Goal: Find specific page/section: Find specific page/section

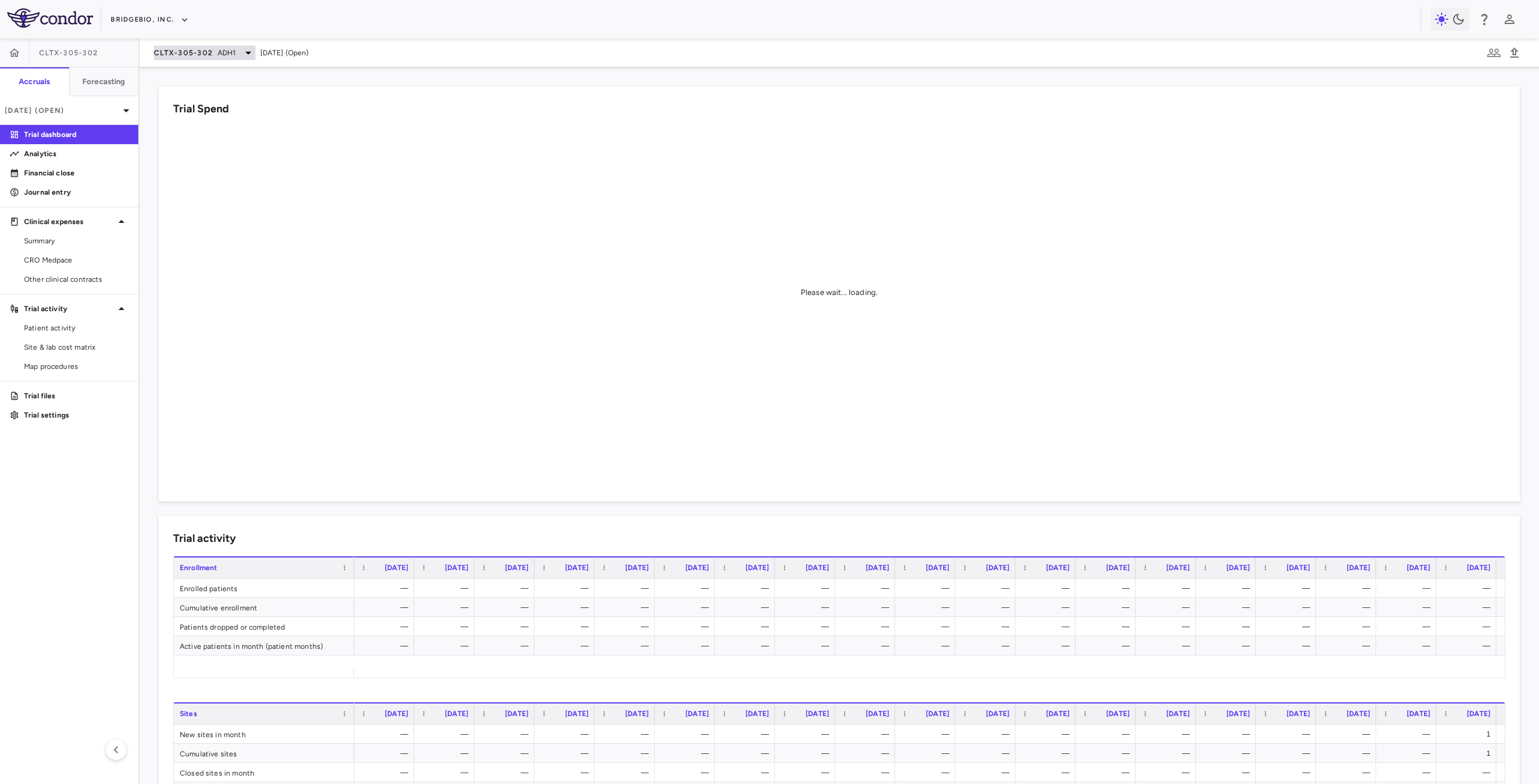
click at [206, 53] on span "CLTX-305-302" at bounding box center [183, 53] width 59 height 10
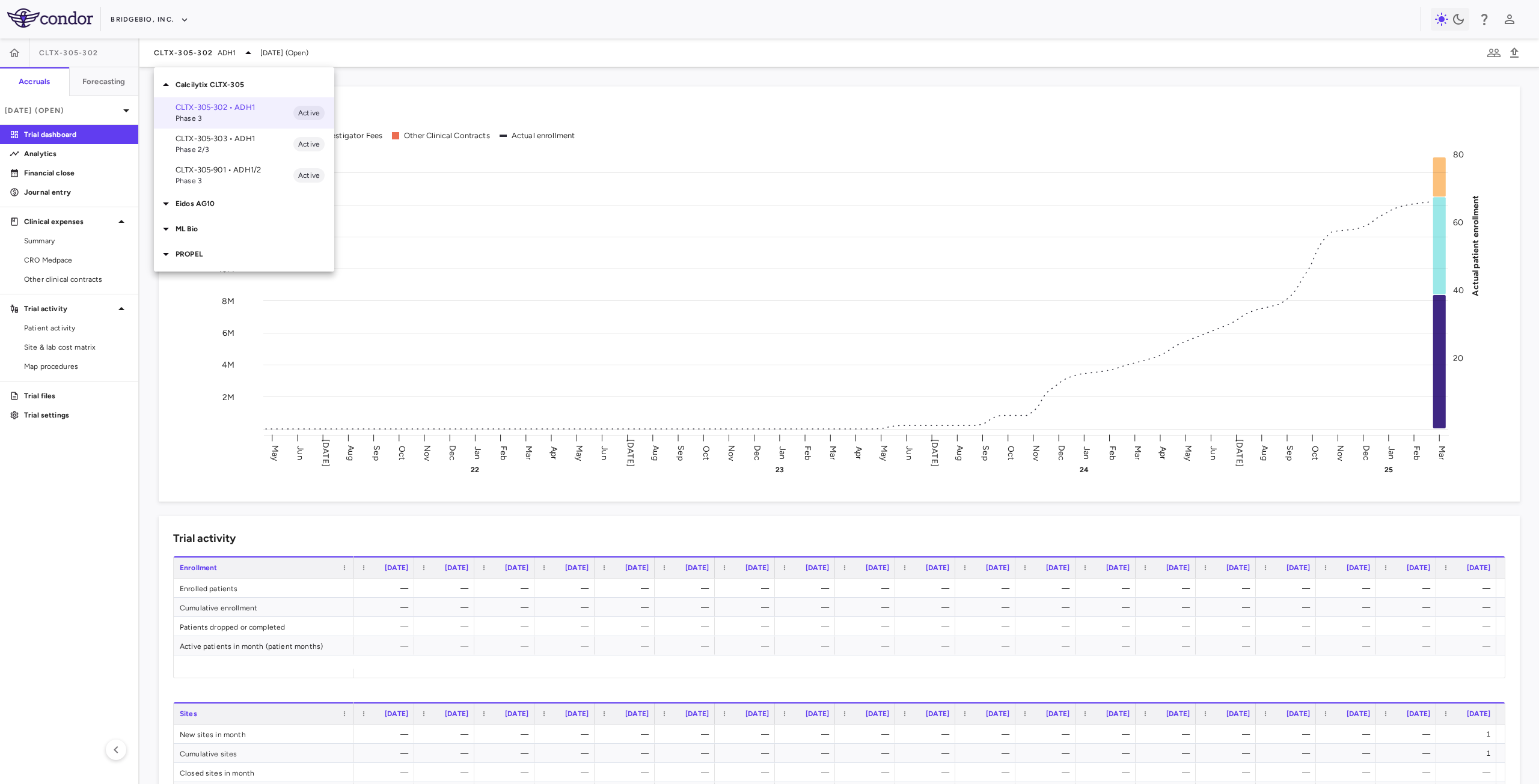
click at [166, 226] on icon at bounding box center [166, 229] width 14 height 14
click at [192, 256] on p "MLB-01-005 • Limb GirdleMuscular Dystrophy" at bounding box center [234, 257] width 118 height 21
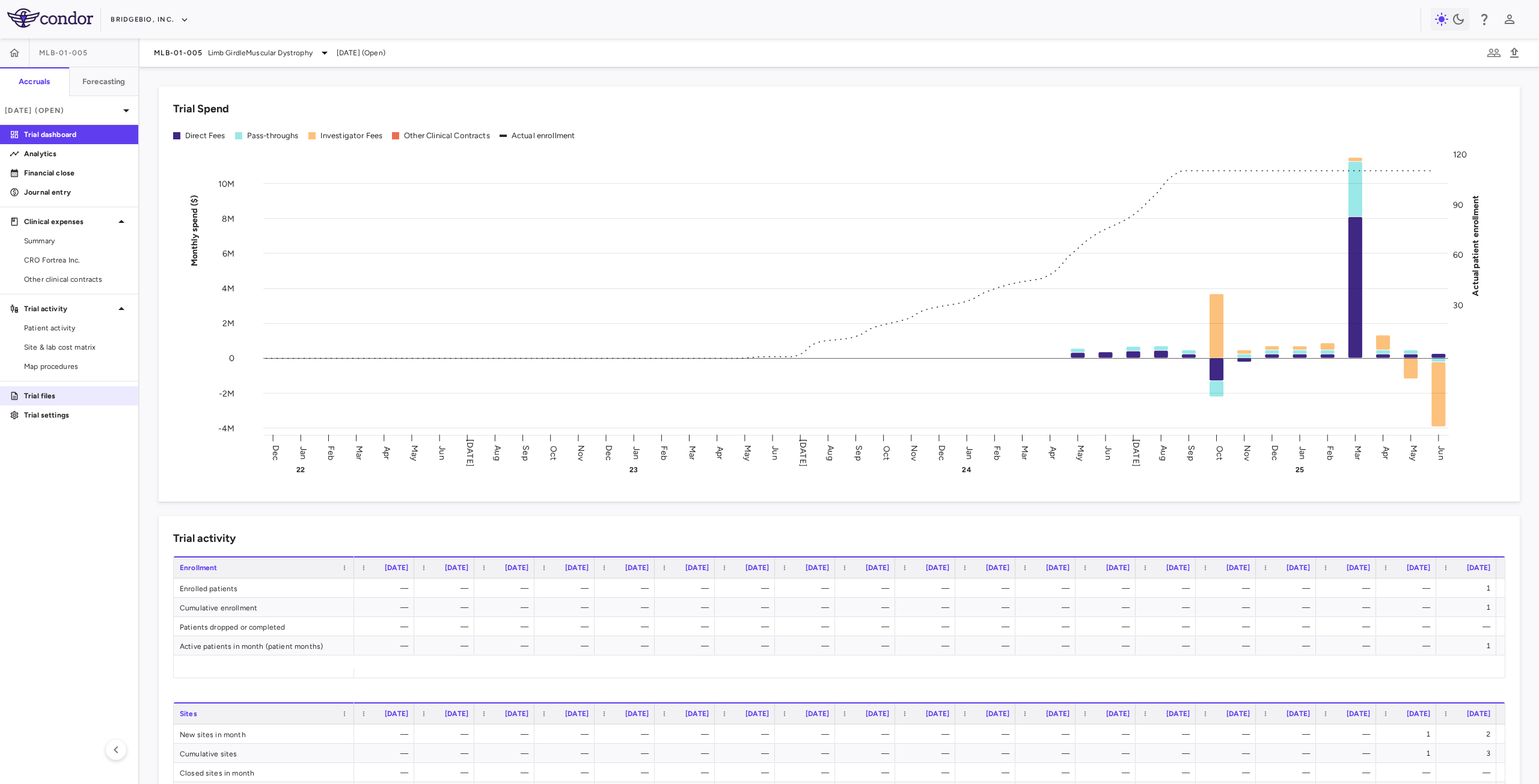
click at [51, 399] on p "Trial files" at bounding box center [76, 396] width 105 height 11
